Goal: Transaction & Acquisition: Download file/media

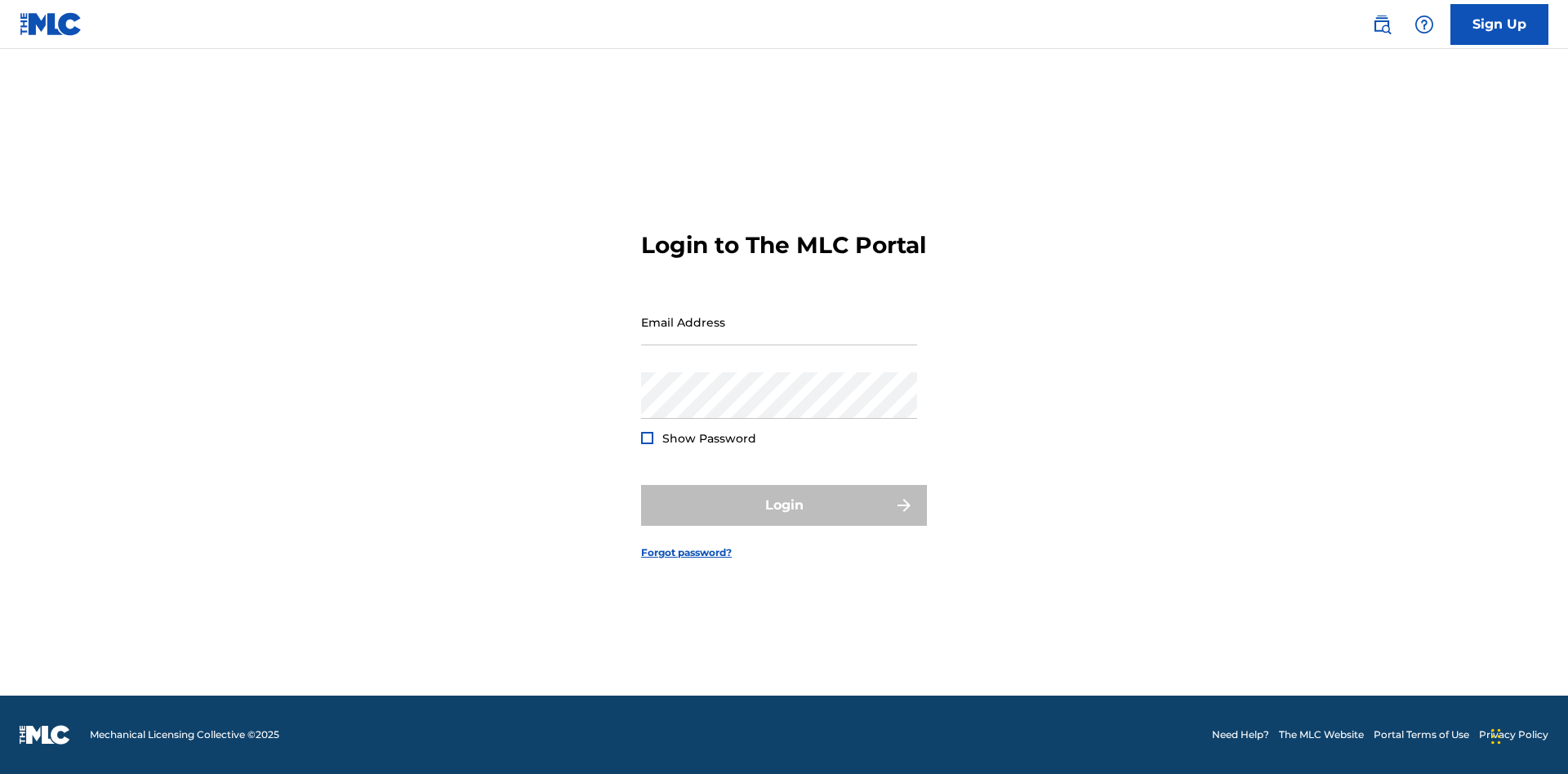
scroll to position [21, 0]
type input "[EMAIL_ADDRESS][DOMAIN_NAME]"
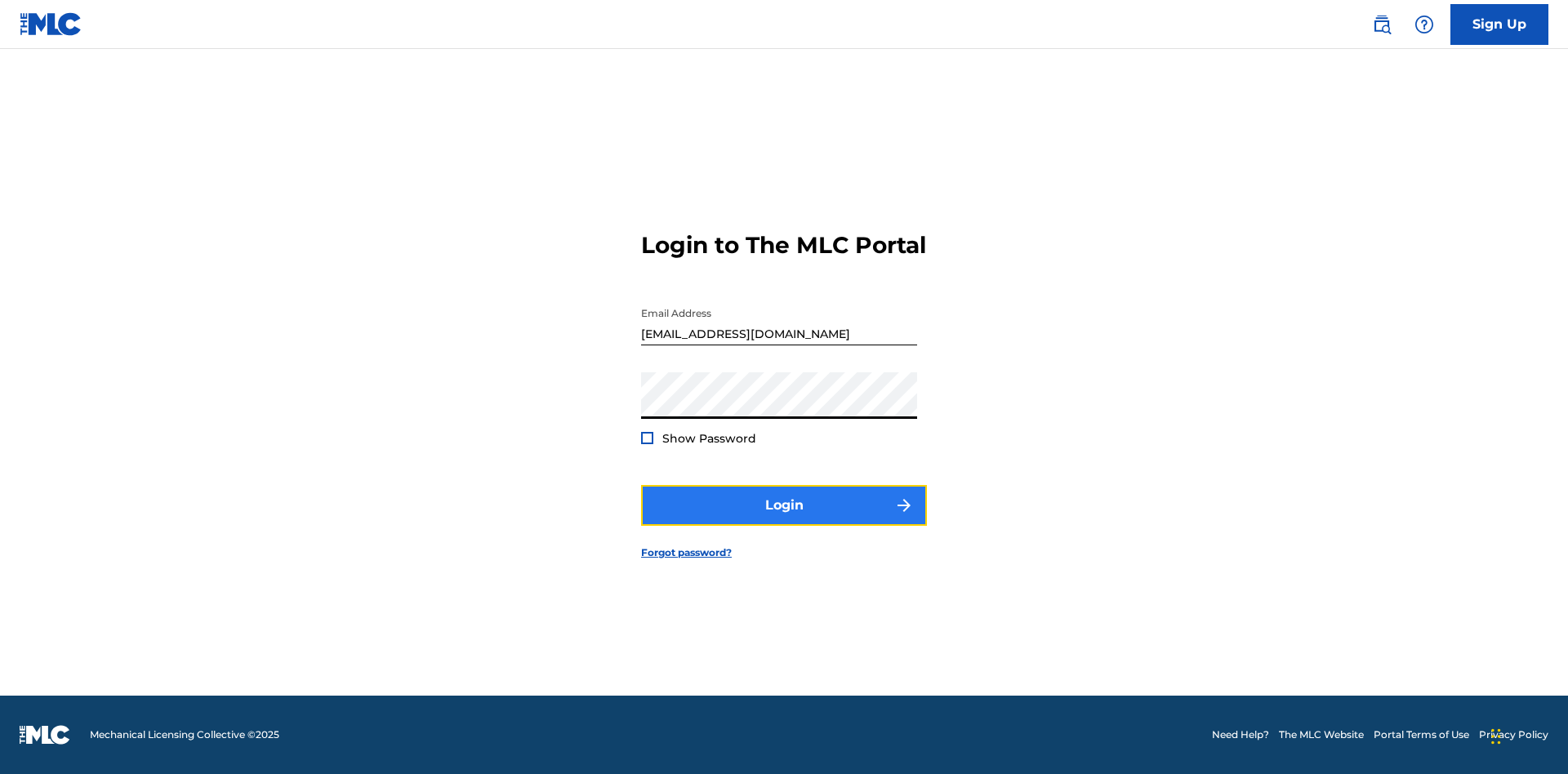
click at [784, 520] on button "Login" at bounding box center [784, 505] width 286 height 41
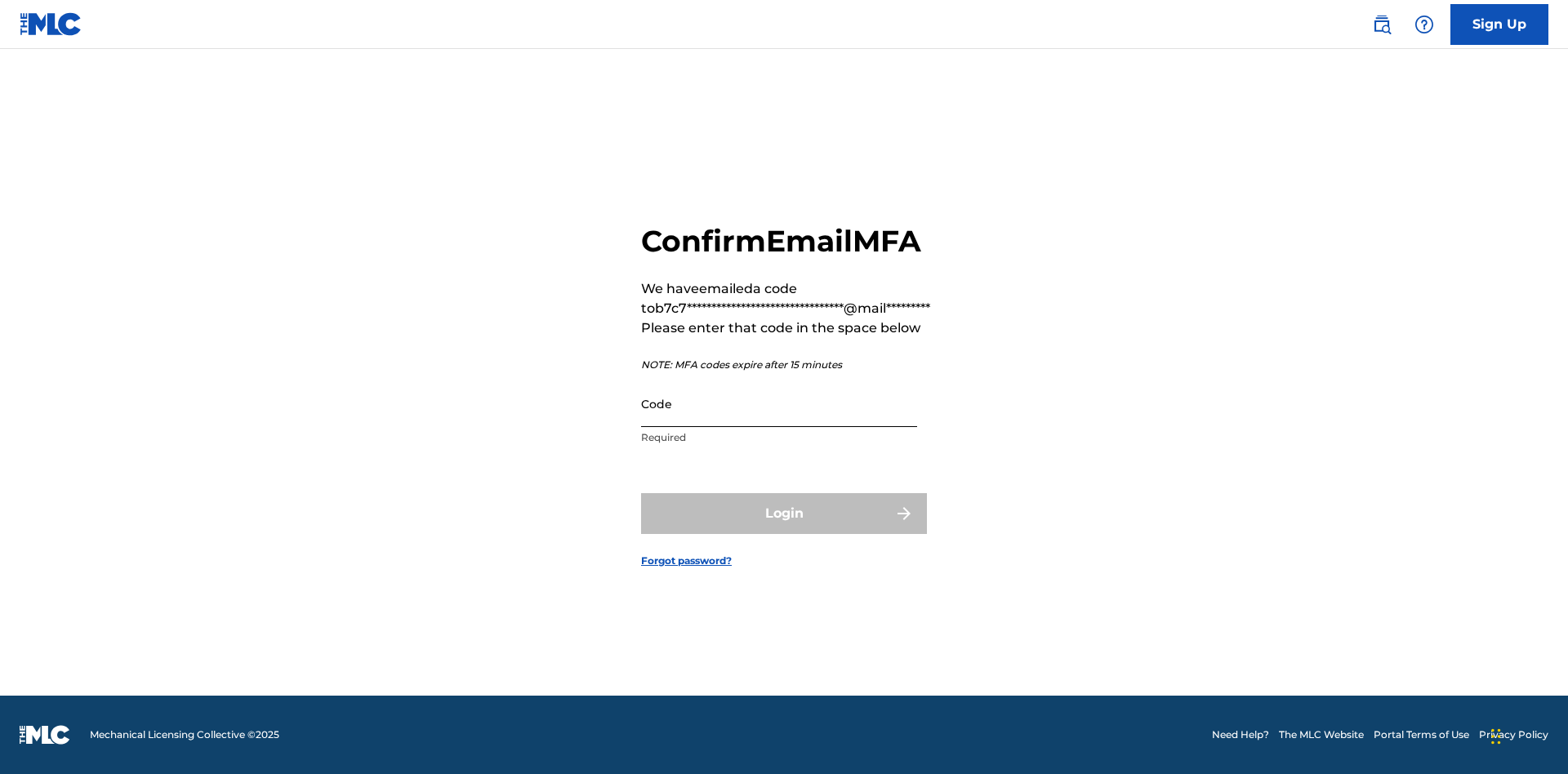
click at [779, 404] on input "Code" at bounding box center [778, 404] width 276 height 46
type input "146395"
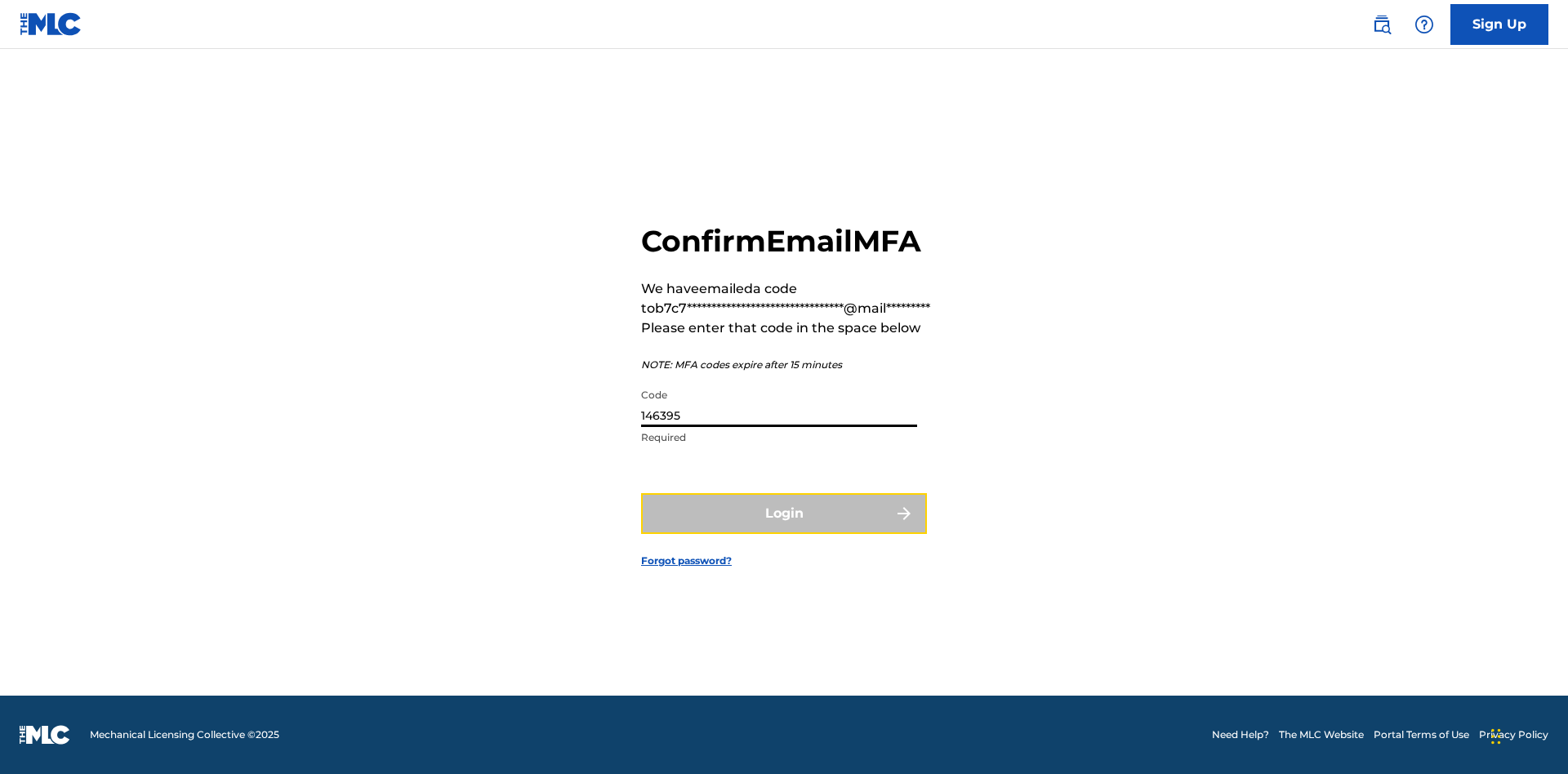
click at [784, 513] on button "Login" at bounding box center [784, 514] width 286 height 41
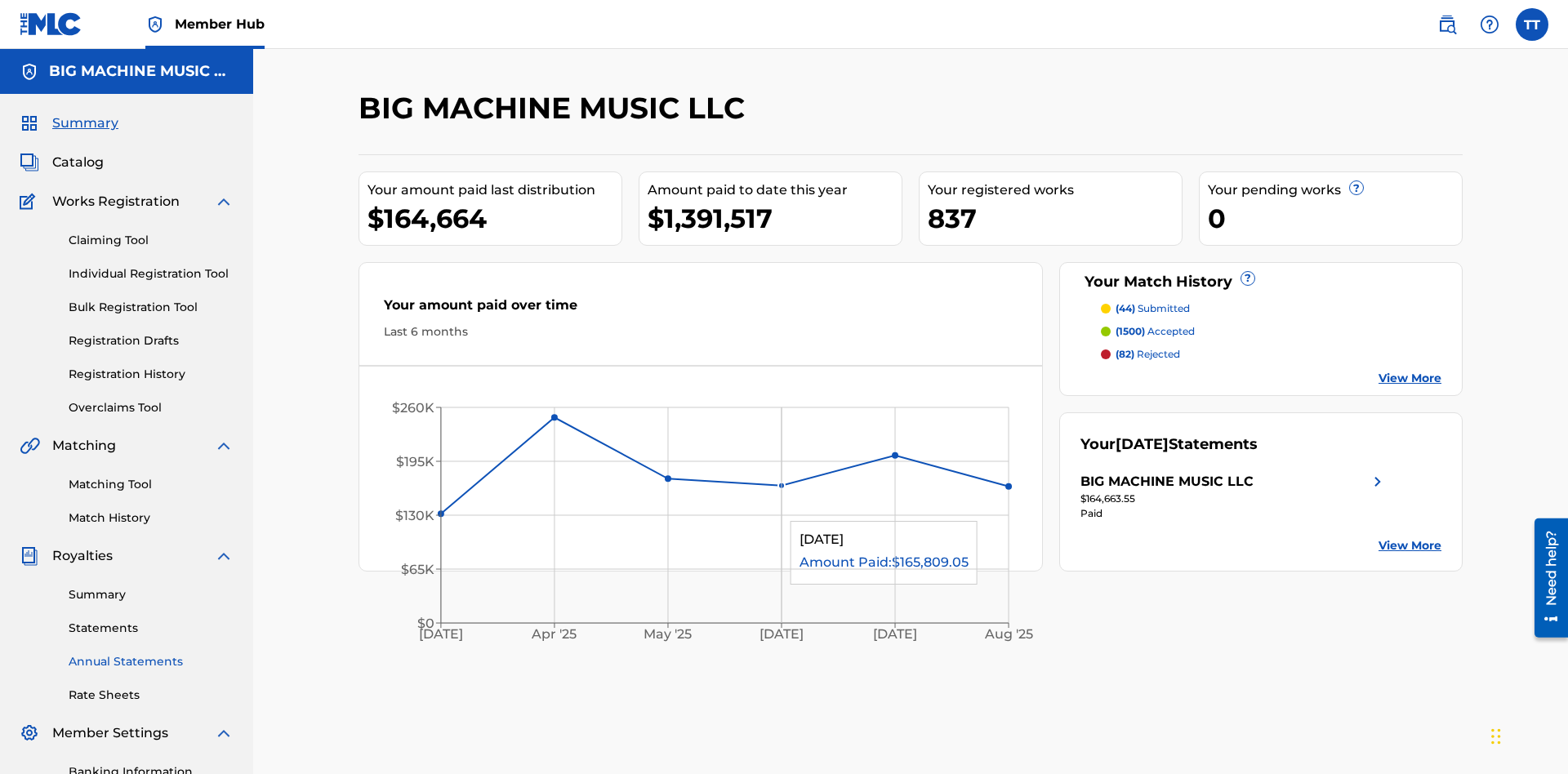
click at [151, 653] on link "Annual Statements" at bounding box center [151, 662] width 165 height 17
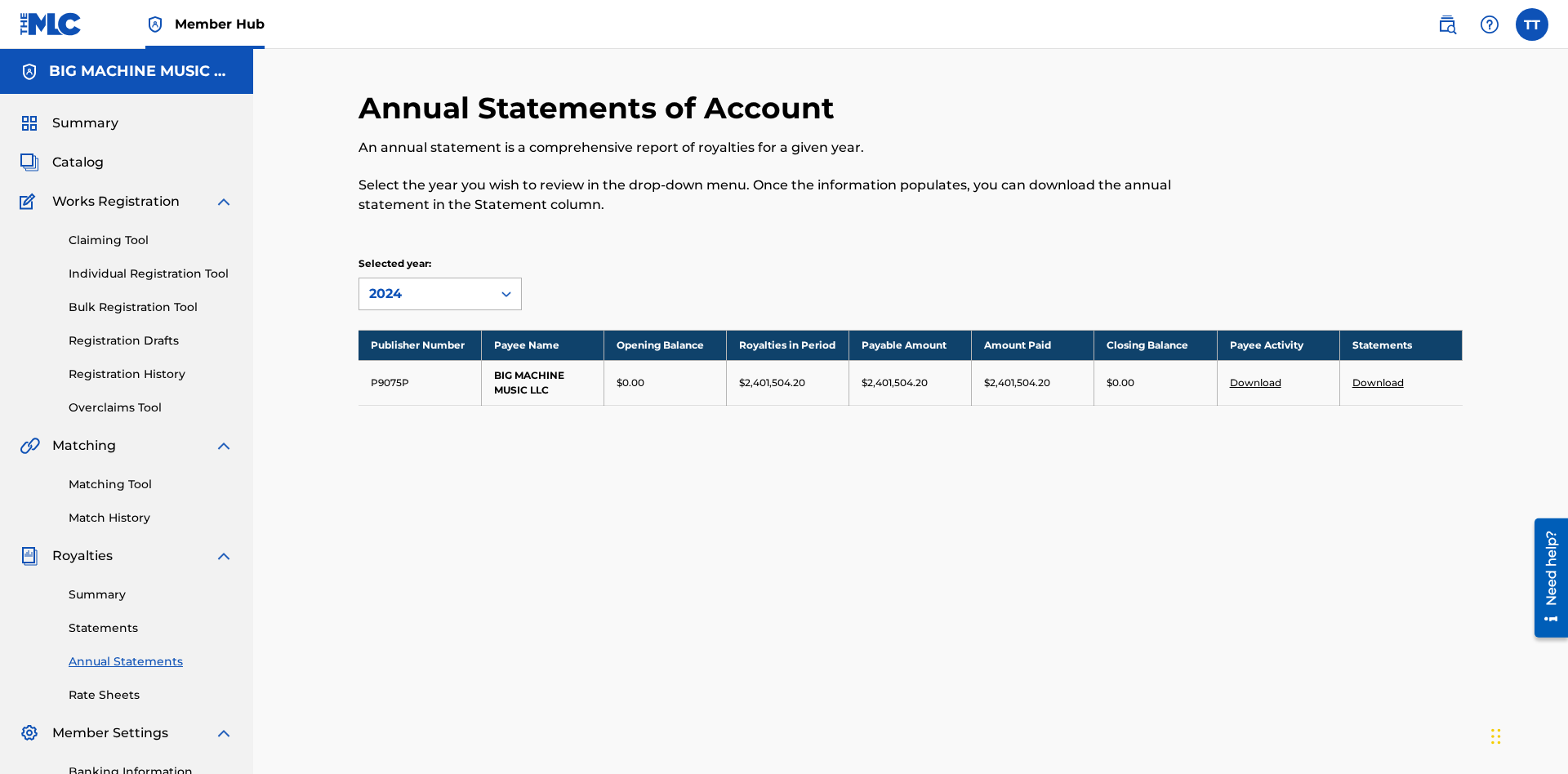
click at [426, 284] on div "2024" at bounding box center [426, 294] width 112 height 20
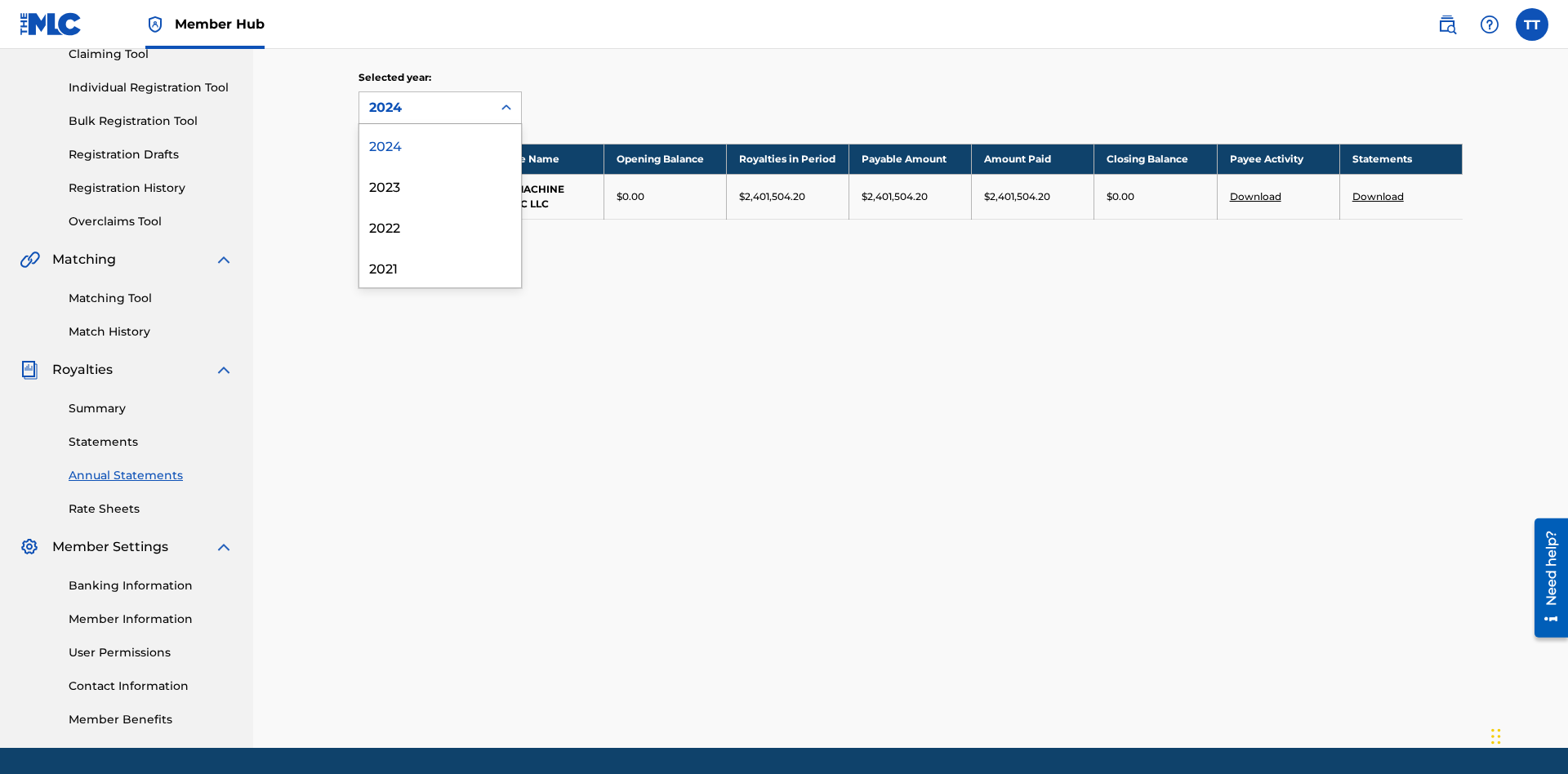
click at [440, 226] on div "2022" at bounding box center [440, 227] width 162 height 41
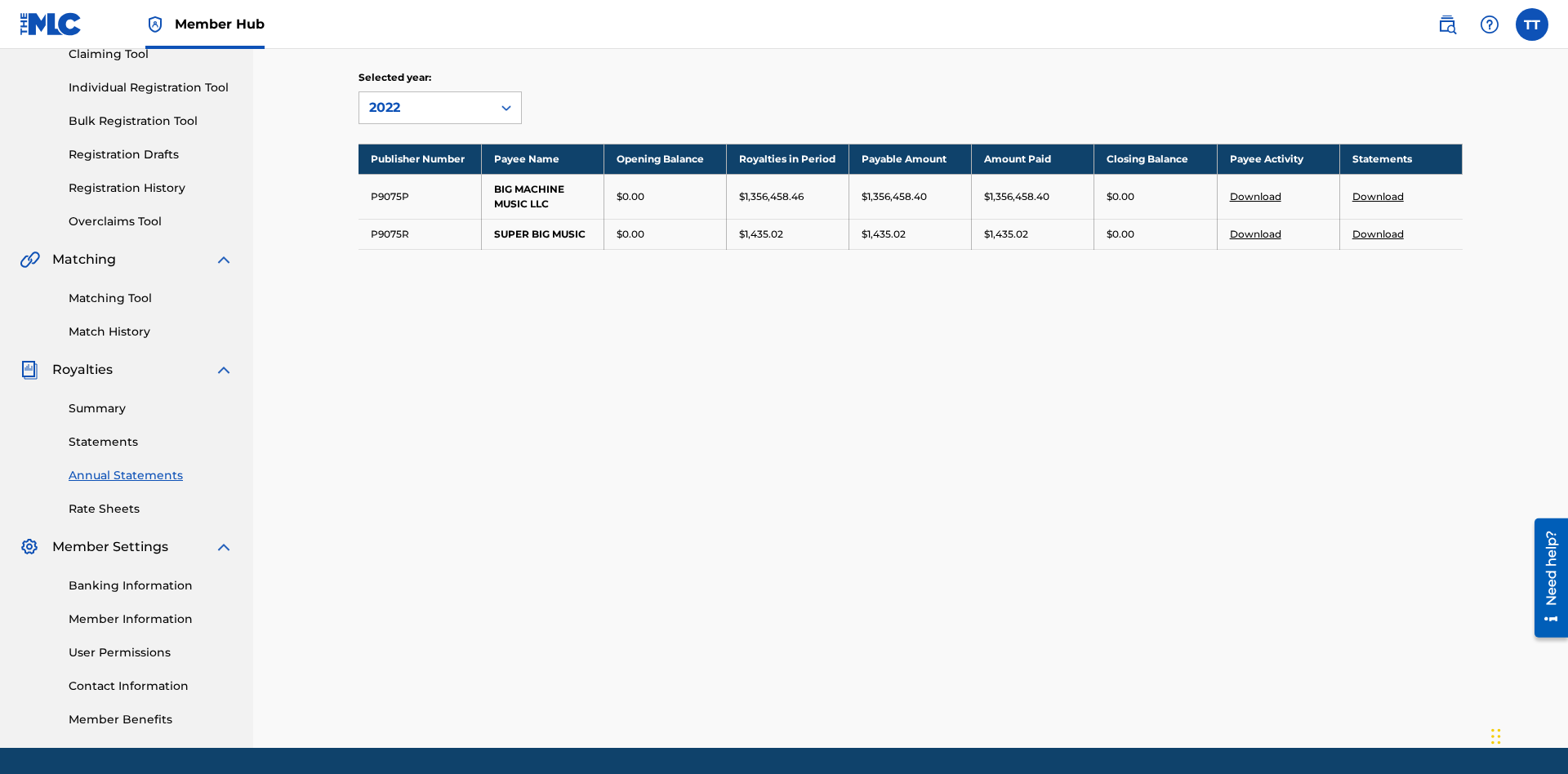
scroll to position [238, 0]
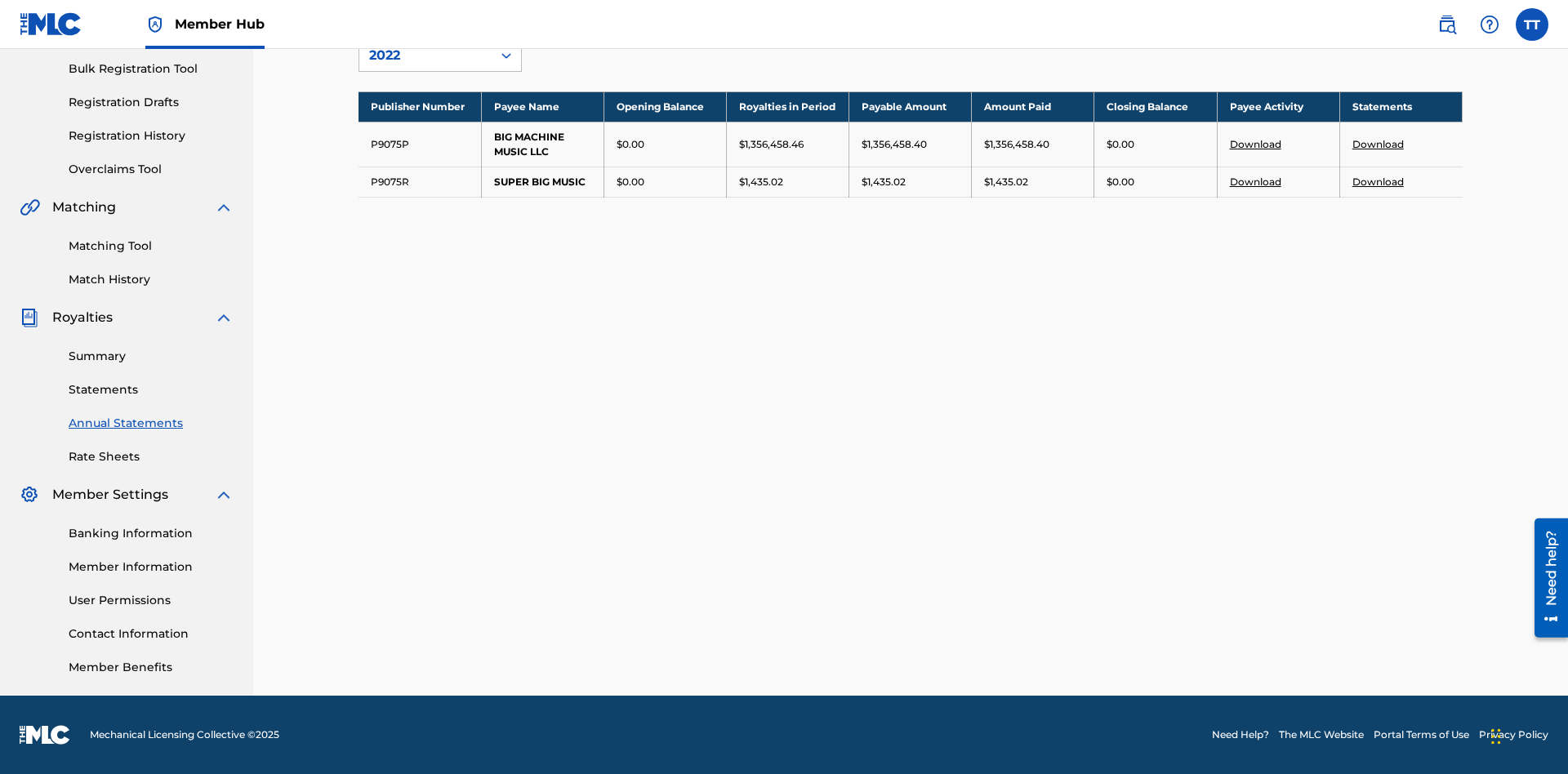
click at [1377, 181] on link "Download" at bounding box center [1378, 182] width 52 height 12
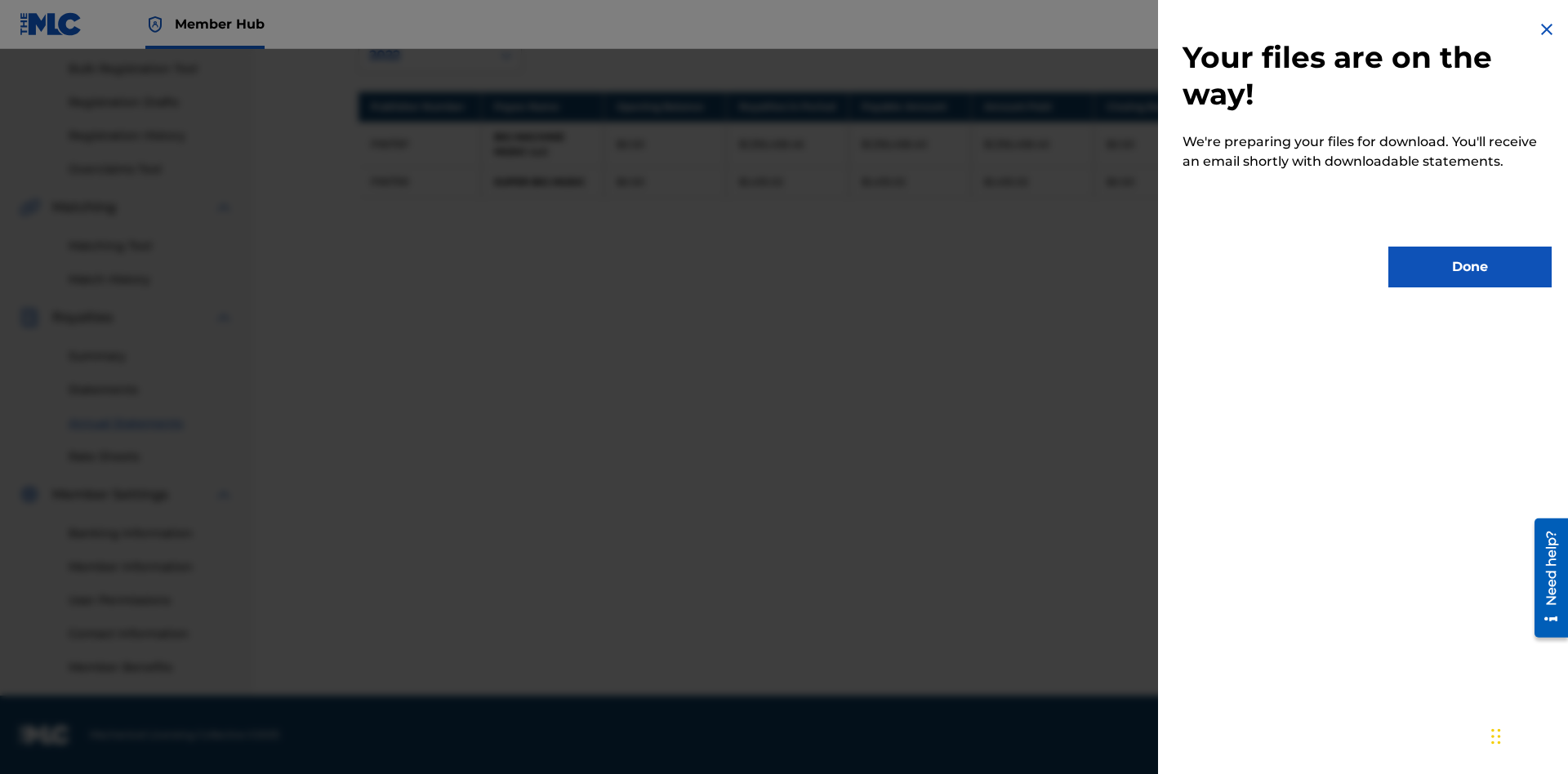
scroll to position [0, 0]
